Goal: Task Accomplishment & Management: Manage account settings

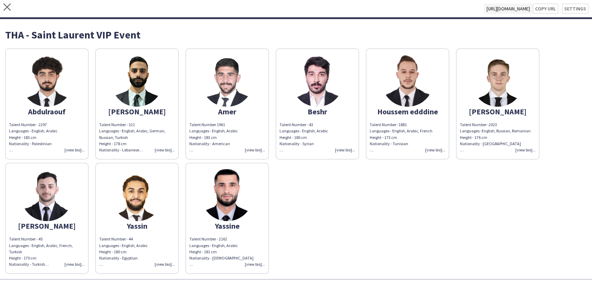
click at [6, 3] on div "close [URL][DOMAIN_NAME] Copy url Settings" at bounding box center [296, 9] width 592 height 19
click at [5, 8] on icon "close" at bounding box center [6, 6] width 7 height 7
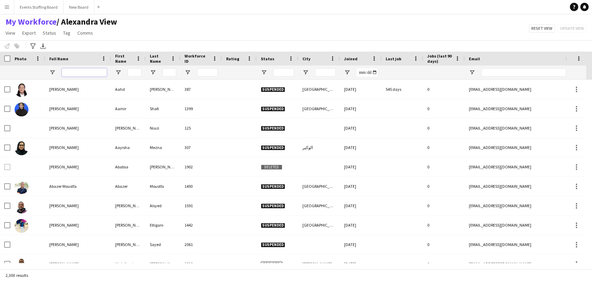
click at [90, 72] on input "Full Name Filter Input" at bounding box center [84, 72] width 45 height 8
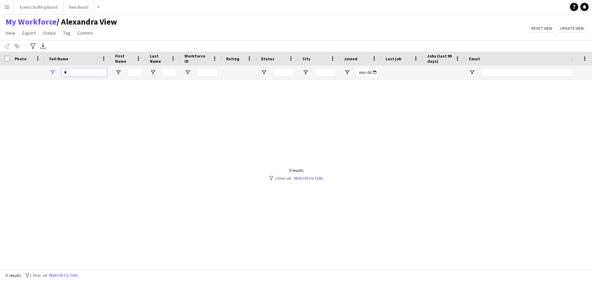
click at [76, 70] on input "*" at bounding box center [84, 72] width 45 height 8
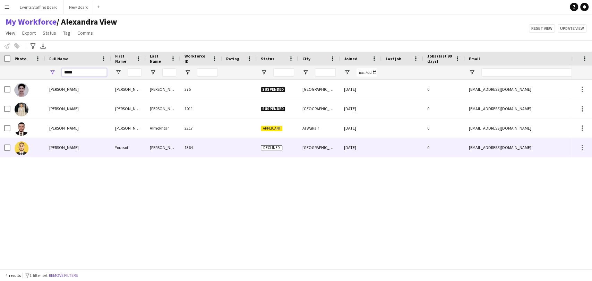
type input "*****"
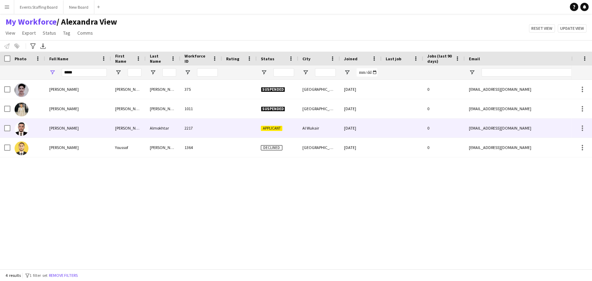
click at [56, 126] on span "[PERSON_NAME]" at bounding box center [63, 127] width 29 height 5
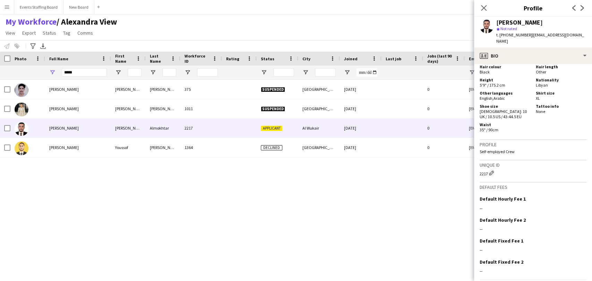
scroll to position [435, 0]
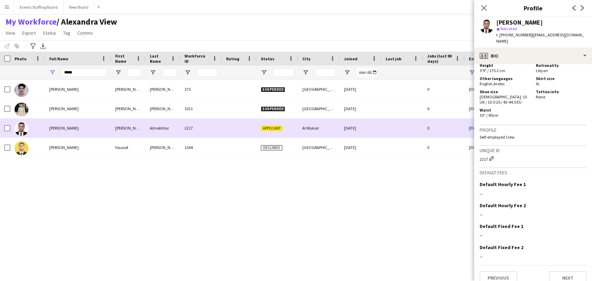
click at [107, 209] on div "[PERSON_NAME] [PERSON_NAME] 375 Suspended Doha [DATE] 0 [EMAIL_ADDRESS][DOMAIN_…" at bounding box center [285, 171] width 571 height 183
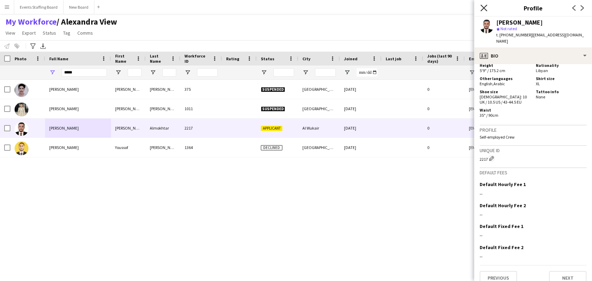
click at [486, 6] on icon at bounding box center [483, 8] width 7 height 7
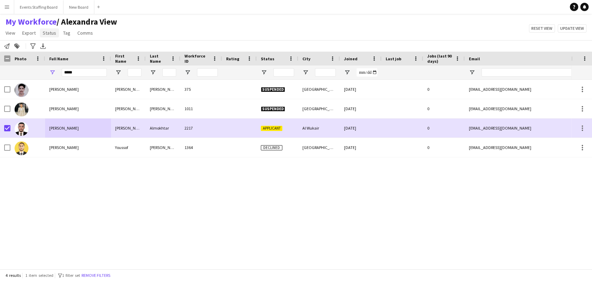
click at [45, 35] on span "Status" at bounding box center [50, 33] width 14 height 6
click at [51, 44] on link "Edit" at bounding box center [64, 48] width 49 height 15
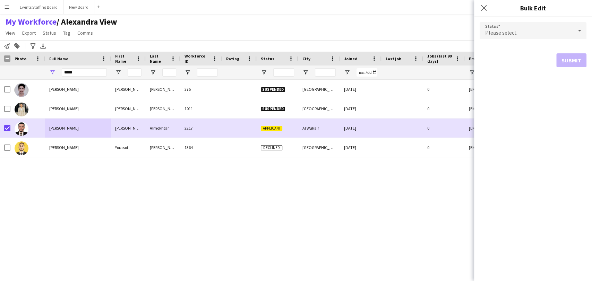
click at [497, 25] on div "Please select" at bounding box center [525, 30] width 93 height 17
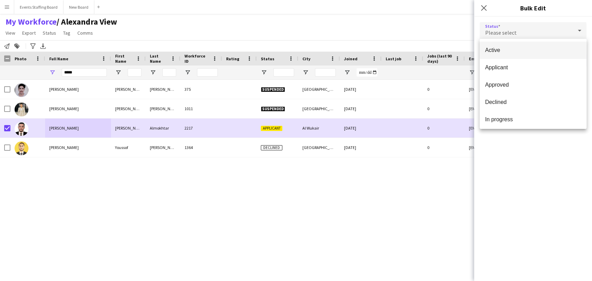
click at [496, 51] on span "Active" at bounding box center [533, 50] width 96 height 7
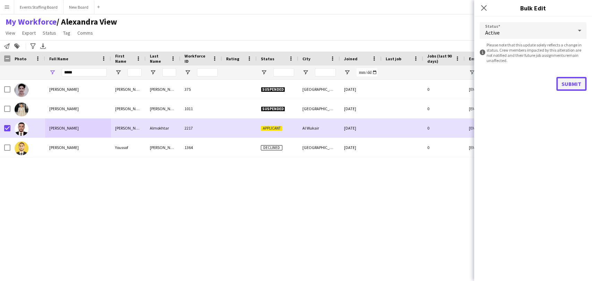
click at [574, 85] on button "Submit" at bounding box center [571, 84] width 30 height 14
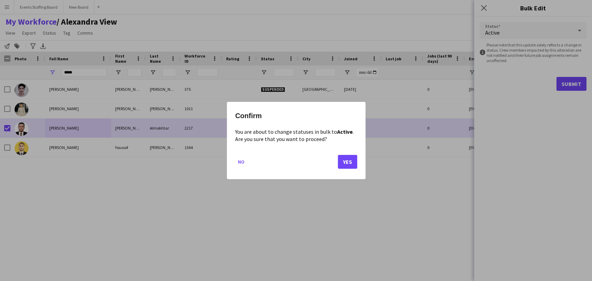
click at [337, 158] on mat-dialog-actions "No Yes" at bounding box center [296, 164] width 122 height 29
click at [343, 159] on button "Yes" at bounding box center [347, 162] width 19 height 14
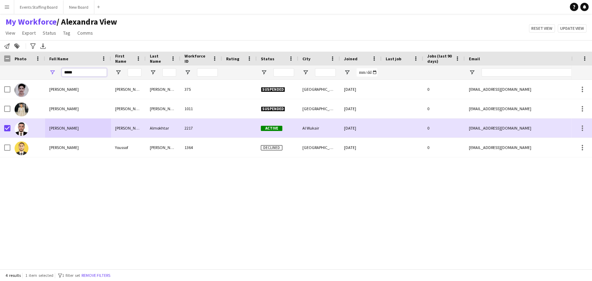
click at [80, 75] on input "*****" at bounding box center [84, 72] width 45 height 8
click at [94, 270] on div "4 results 1 item selected filter-1 1 filter set Remove filters" at bounding box center [296, 275] width 592 height 12
click at [94, 272] on button "Remove filters" at bounding box center [96, 276] width 32 height 8
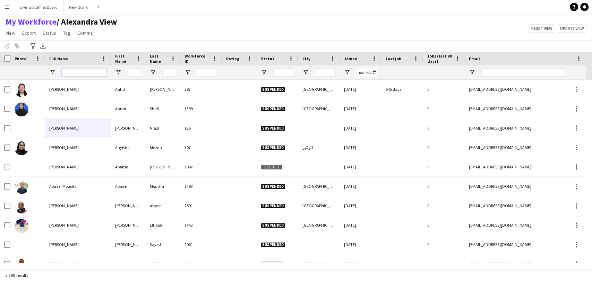
click at [70, 70] on input "Full Name Filter Input" at bounding box center [84, 72] width 45 height 8
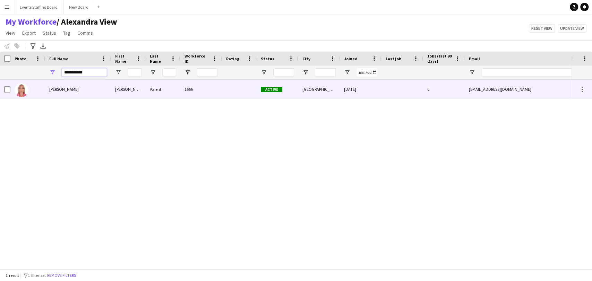
type input "**********"
click at [63, 83] on div "[PERSON_NAME]" at bounding box center [78, 89] width 66 height 19
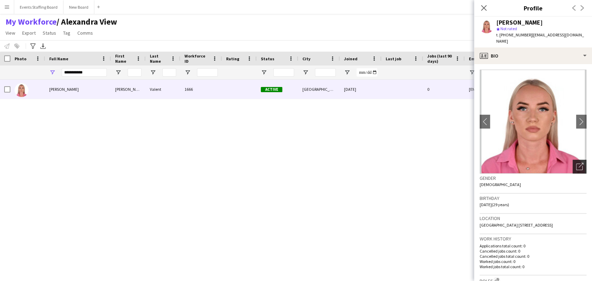
click at [576, 163] on icon "Open photos pop-in" at bounding box center [579, 166] width 7 height 7
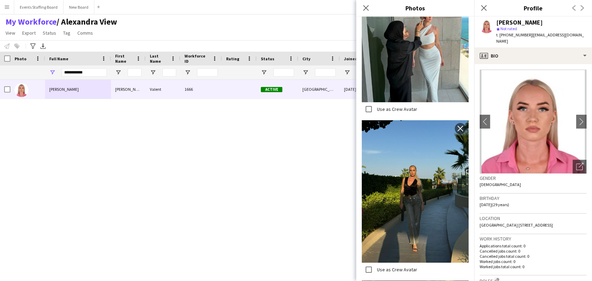
scroll to position [1965, 0]
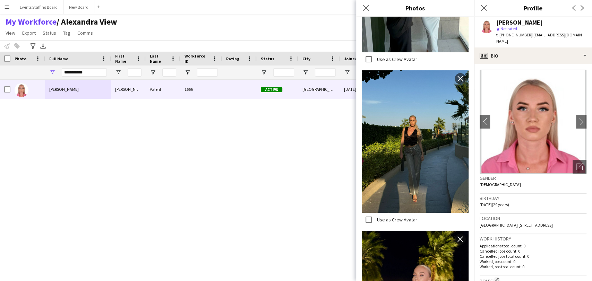
click at [221, 241] on div "[PERSON_NAME] [PERSON_NAME] 1666 Active [GEOGRAPHIC_DATA] [DATE] 0 [EMAIL_ADDRE…" at bounding box center [285, 171] width 571 height 183
click at [481, 9] on icon "Close pop-in" at bounding box center [483, 8] width 7 height 7
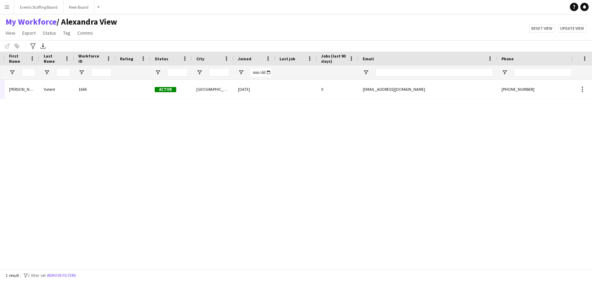
scroll to position [0, 0]
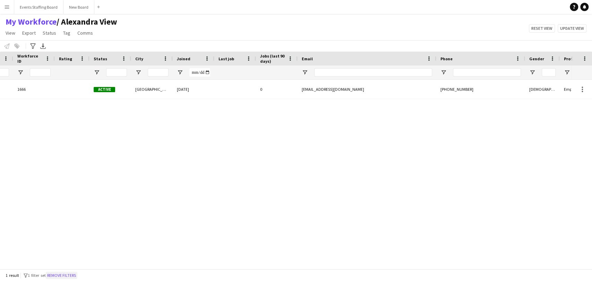
click at [61, 277] on button "Remove filters" at bounding box center [62, 276] width 32 height 8
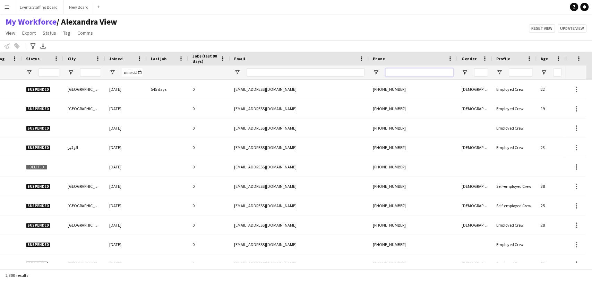
click at [390, 71] on input "Phone Filter Input" at bounding box center [419, 72] width 68 height 8
paste input "**********"
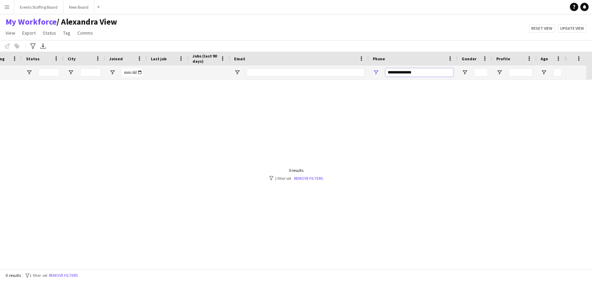
click at [405, 73] on input "**********" at bounding box center [419, 72] width 68 height 8
click at [397, 73] on input "**********" at bounding box center [419, 72] width 68 height 8
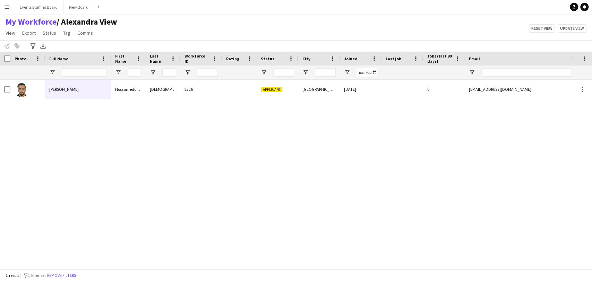
type input "**********"
click at [66, 79] on div at bounding box center [84, 72] width 45 height 14
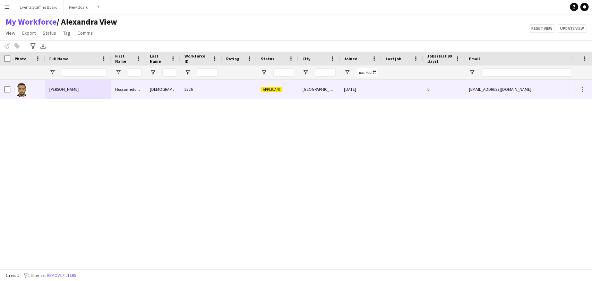
click at [59, 85] on div "[PERSON_NAME]" at bounding box center [78, 89] width 66 height 19
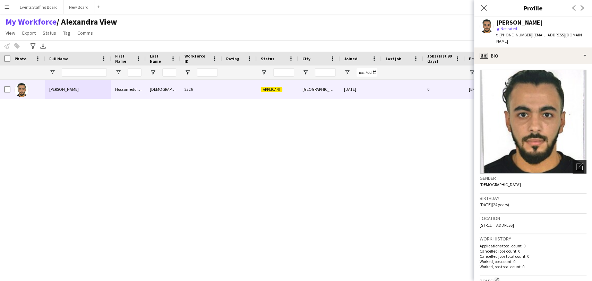
click at [575, 160] on div "Open photos pop-in" at bounding box center [579, 167] width 14 height 14
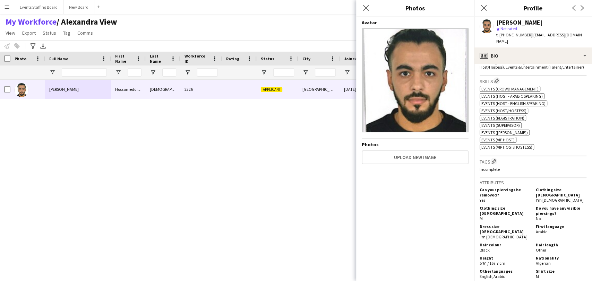
click at [477, 6] on div "Close pop-in" at bounding box center [483, 8] width 19 height 16
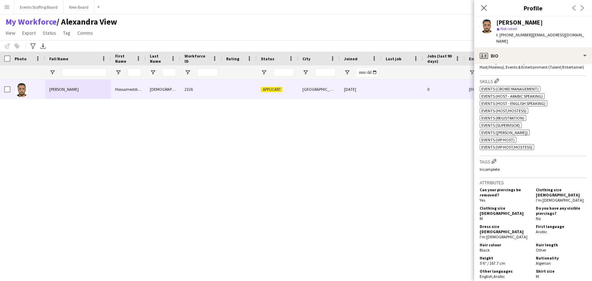
click at [482, 23] on app-user-avatar at bounding box center [486, 26] width 14 height 14
